Goal: Information Seeking & Learning: Learn about a topic

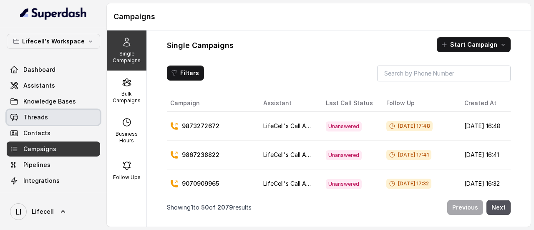
scroll to position [30, 0]
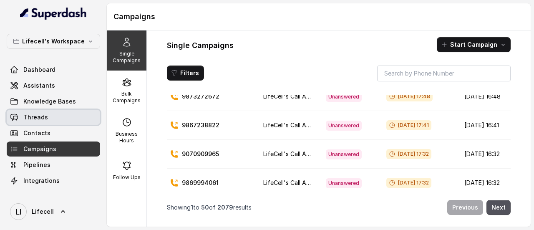
drag, startPoint x: 0, startPoint y: 0, endPoint x: 35, endPoint y: 116, distance: 121.2
click at [35, 116] on span "Threads" at bounding box center [35, 117] width 25 height 8
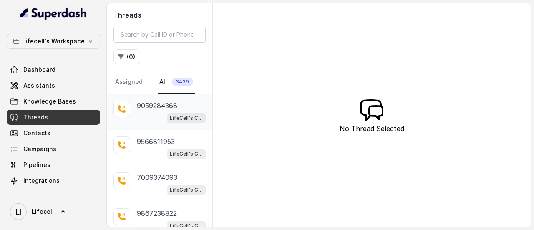
click at [176, 112] on div "LifeCell's Call Assistant" at bounding box center [186, 117] width 38 height 11
